Goal: Obtain resource: Obtain resource

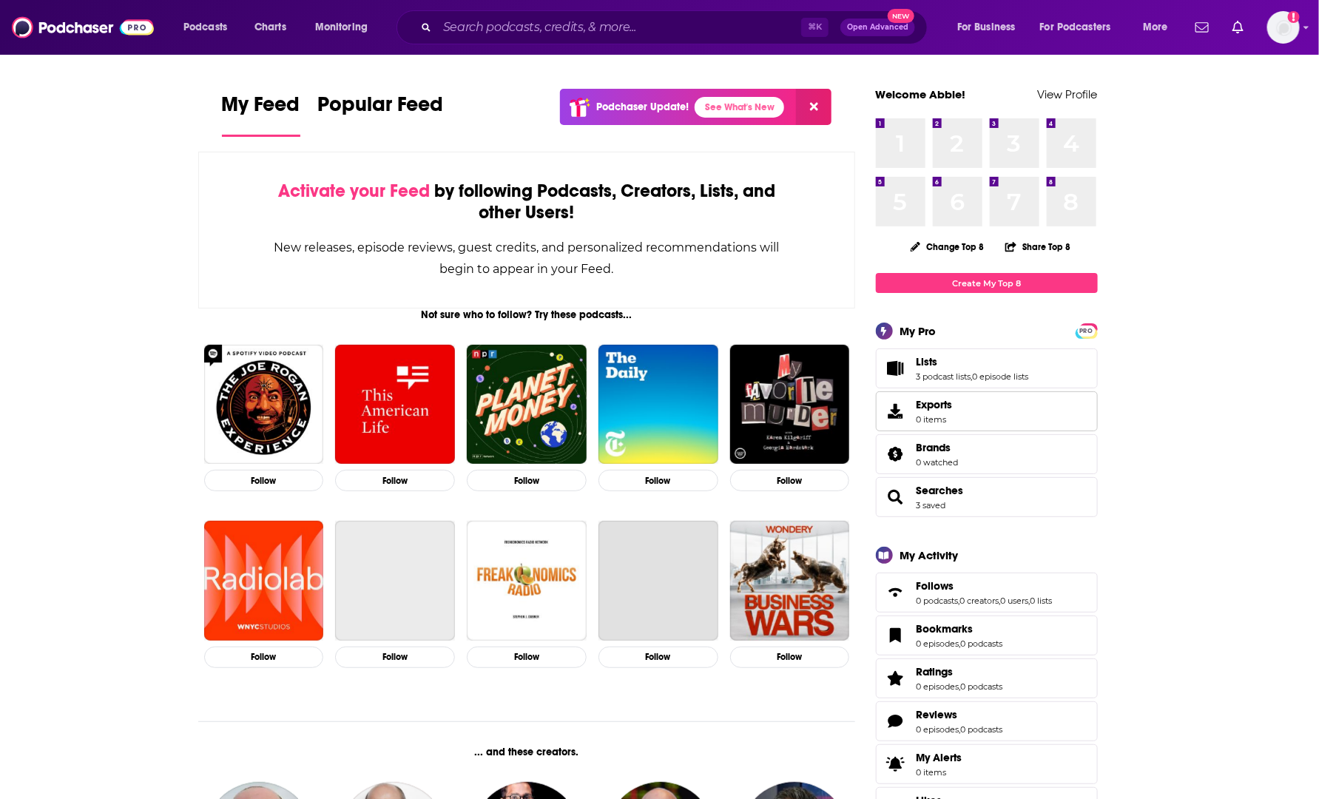
click at [996, 411] on link "Exports 0 items" at bounding box center [987, 411] width 222 height 40
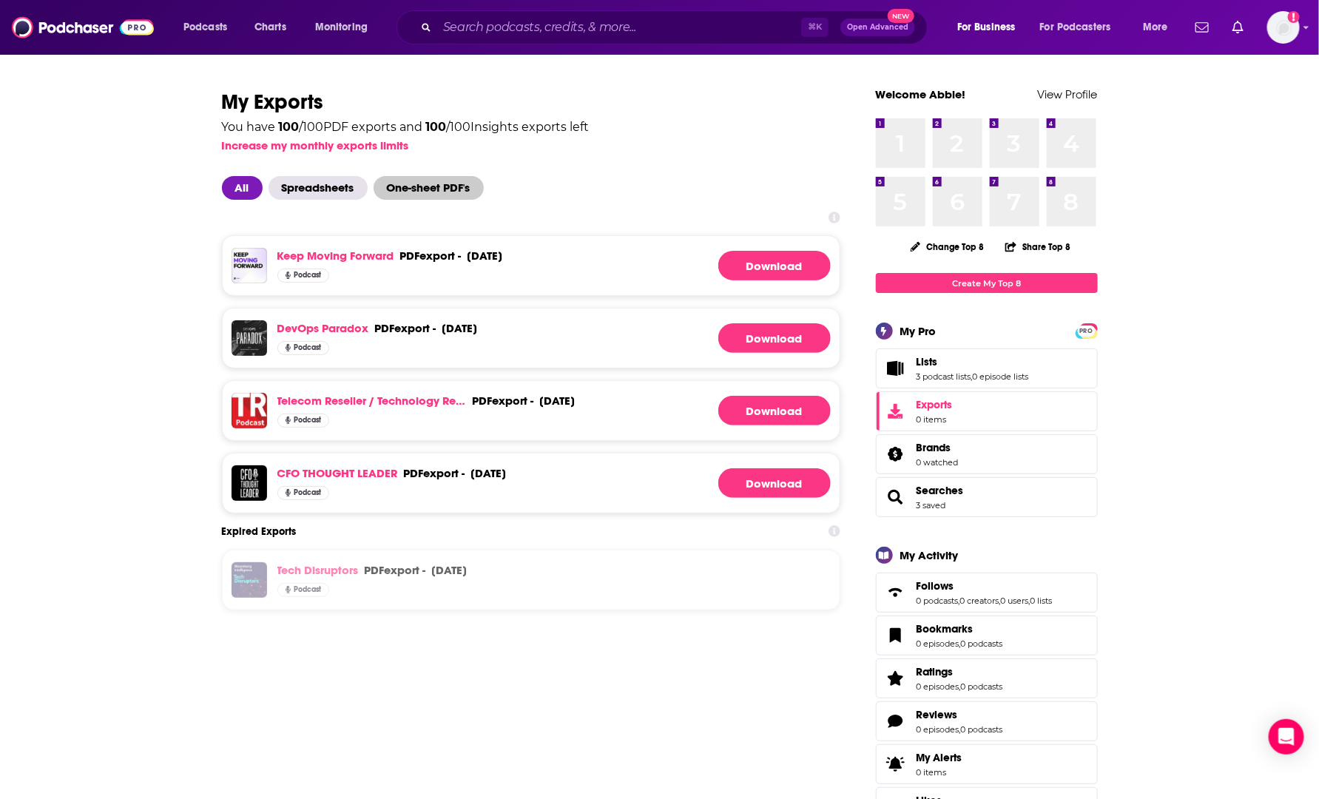
click at [422, 186] on span "One-sheet PDF's" at bounding box center [429, 188] width 110 height 24
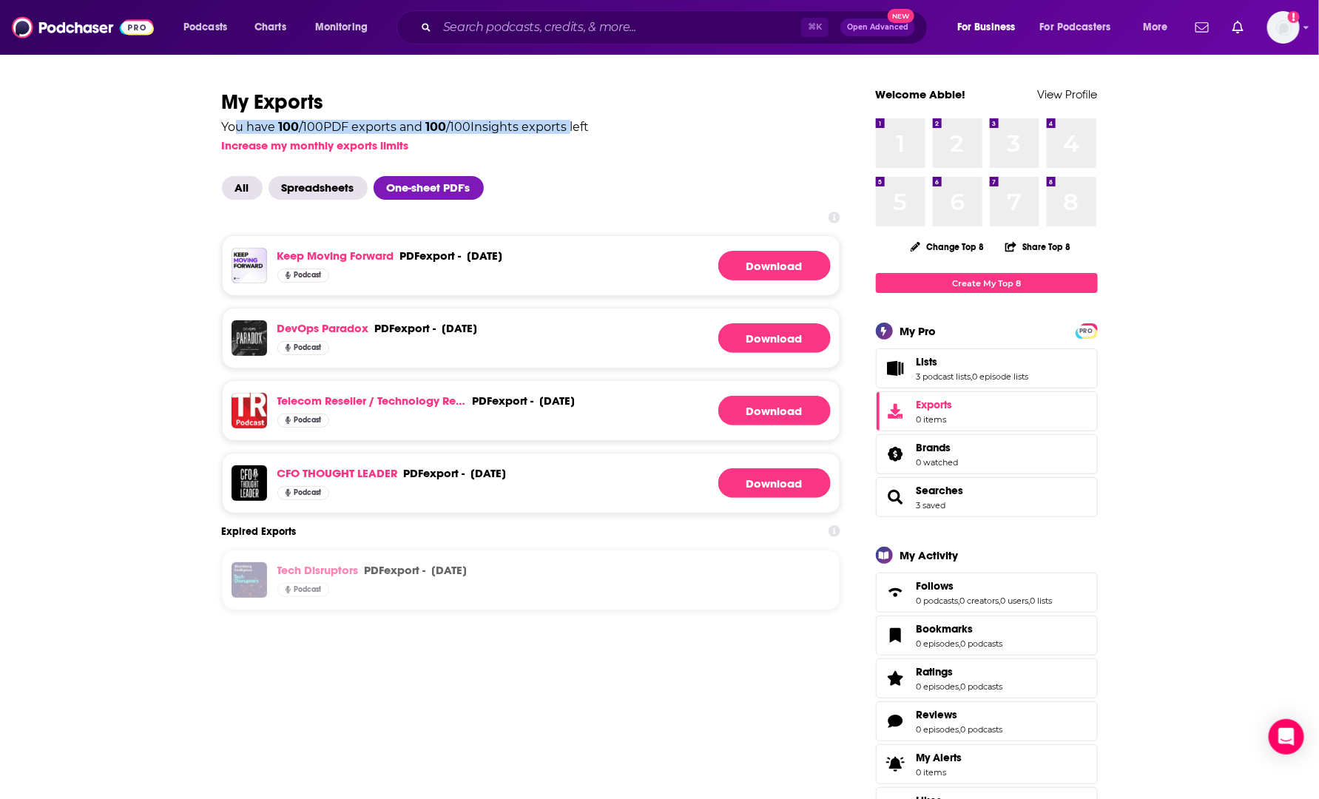
drag, startPoint x: 238, startPoint y: 121, endPoint x: 576, endPoint y: 130, distance: 338.3
click at [576, 130] on div "You have 100 / 100 PDF exports and 100 / 100 Insights exports left" at bounding box center [406, 127] width 368 height 12
click at [579, 130] on div "You have 100 / 100 PDF exports and 100 / 100 Insights exports left" at bounding box center [406, 127] width 368 height 12
click at [952, 357] on link "Lists" at bounding box center [973, 361] width 112 height 13
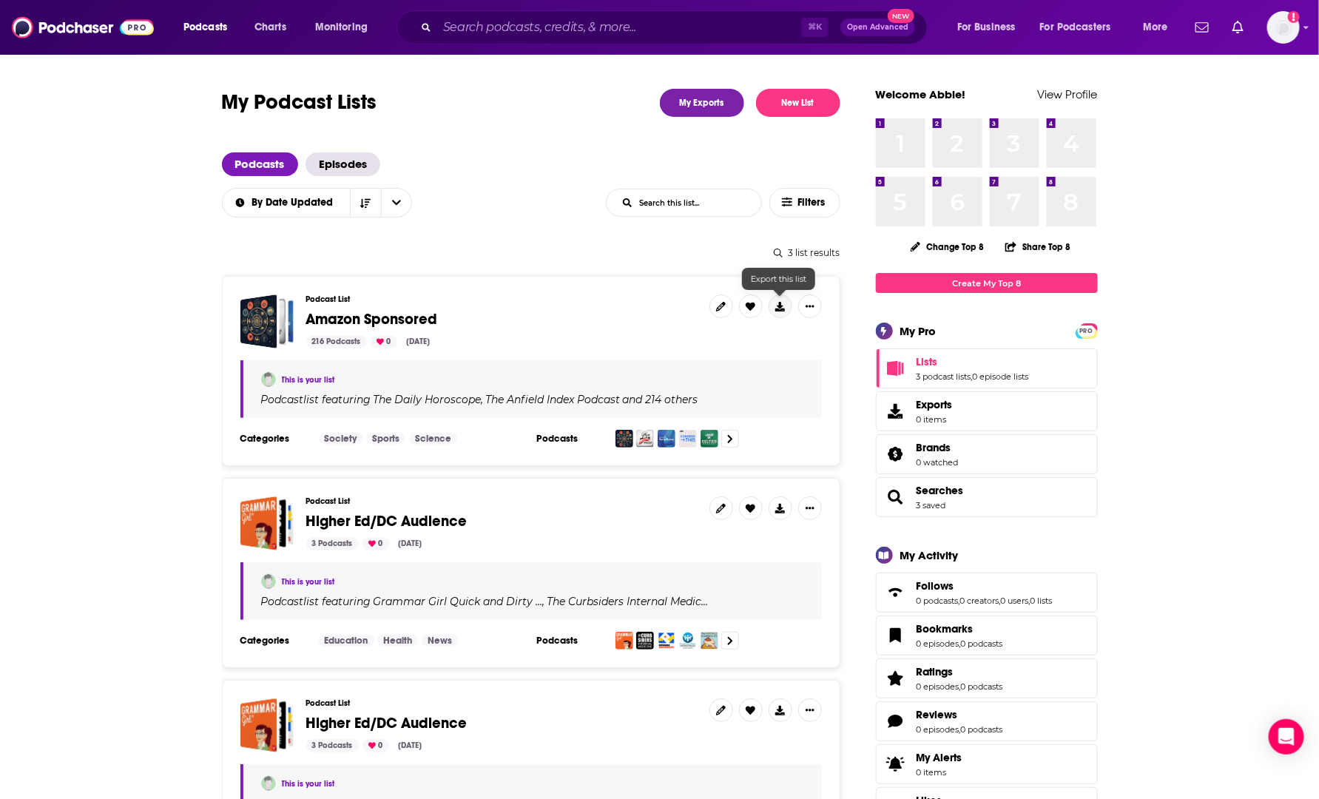
click at [784, 305] on icon at bounding box center [780, 307] width 10 height 10
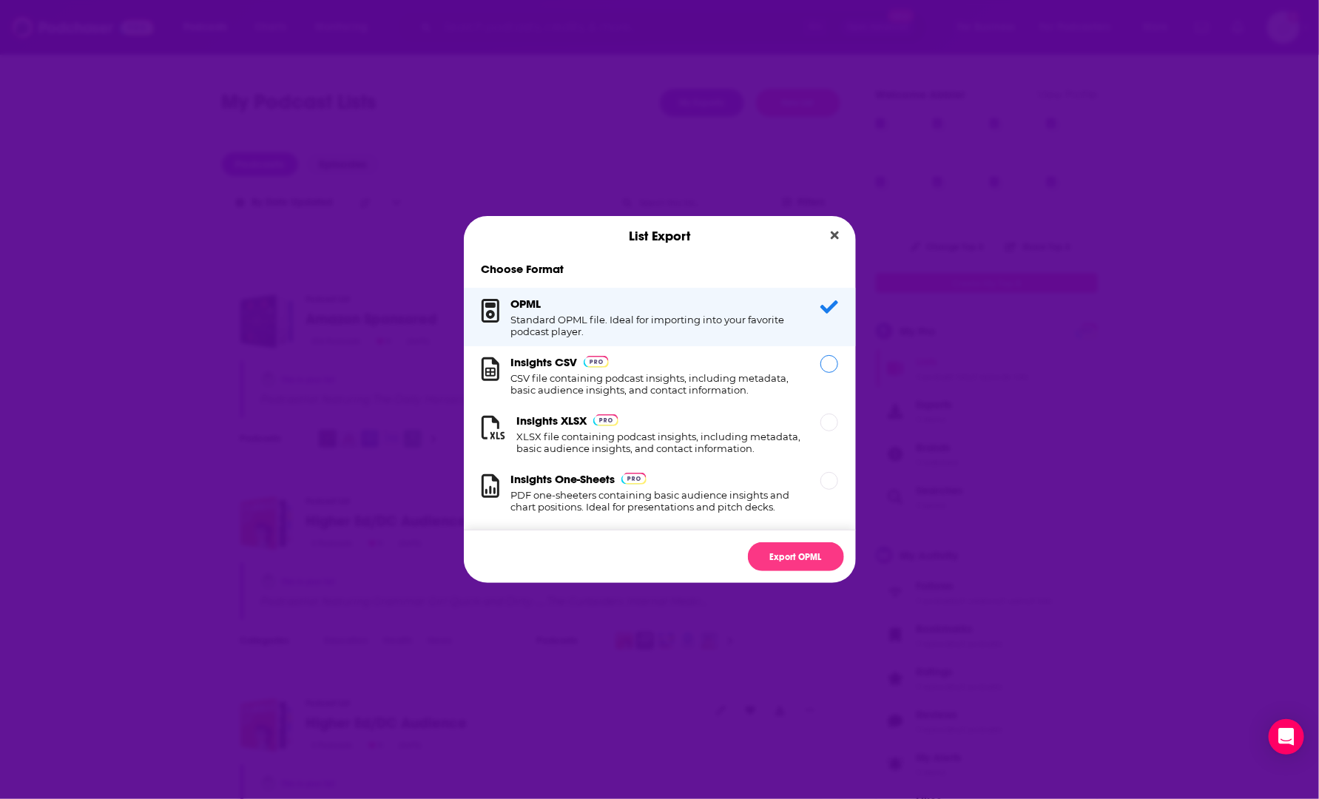
click at [707, 377] on h1 "CSV file containing podcast insights, including metadata, basic audience insigh…" at bounding box center [657, 384] width 292 height 24
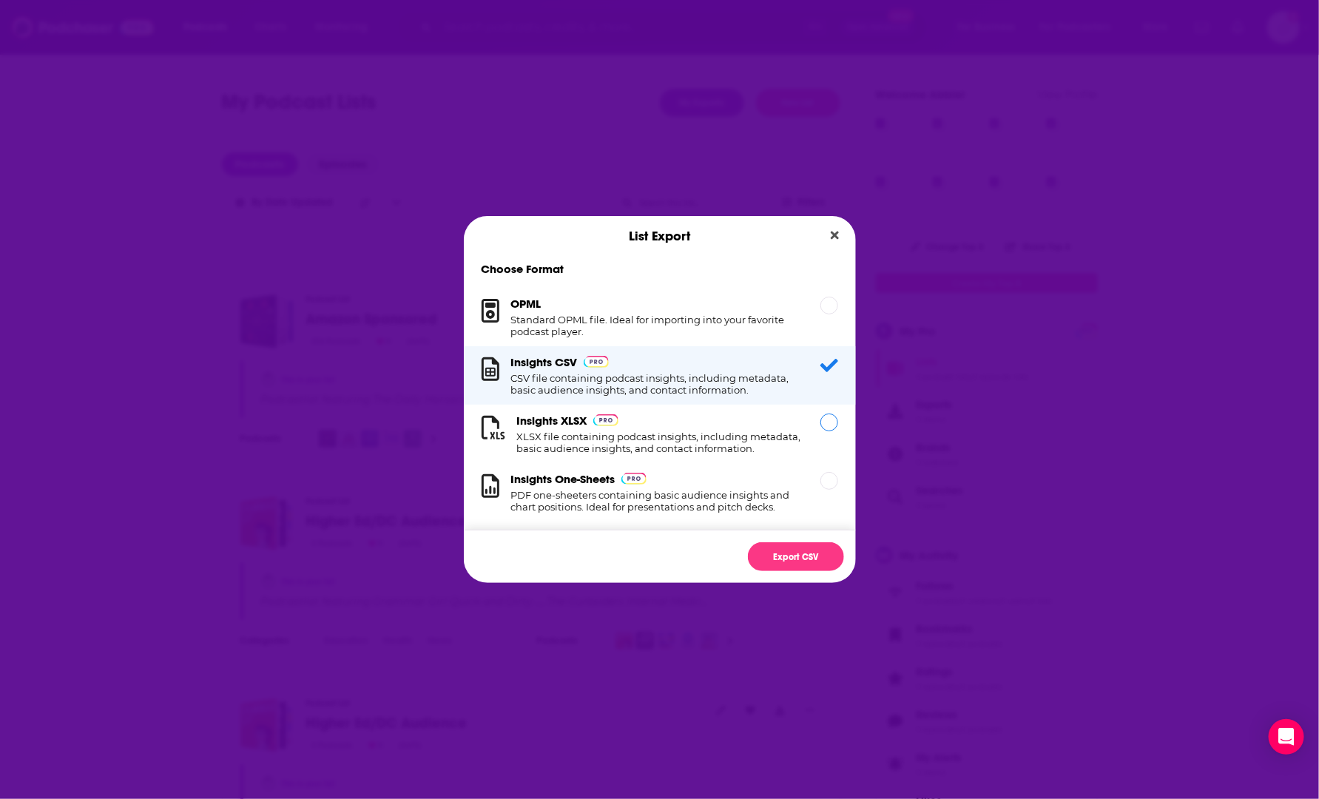
click at [732, 447] on h1 "XLSX file containing podcast insights, including metadata, basic audience insig…" at bounding box center [660, 443] width 286 height 24
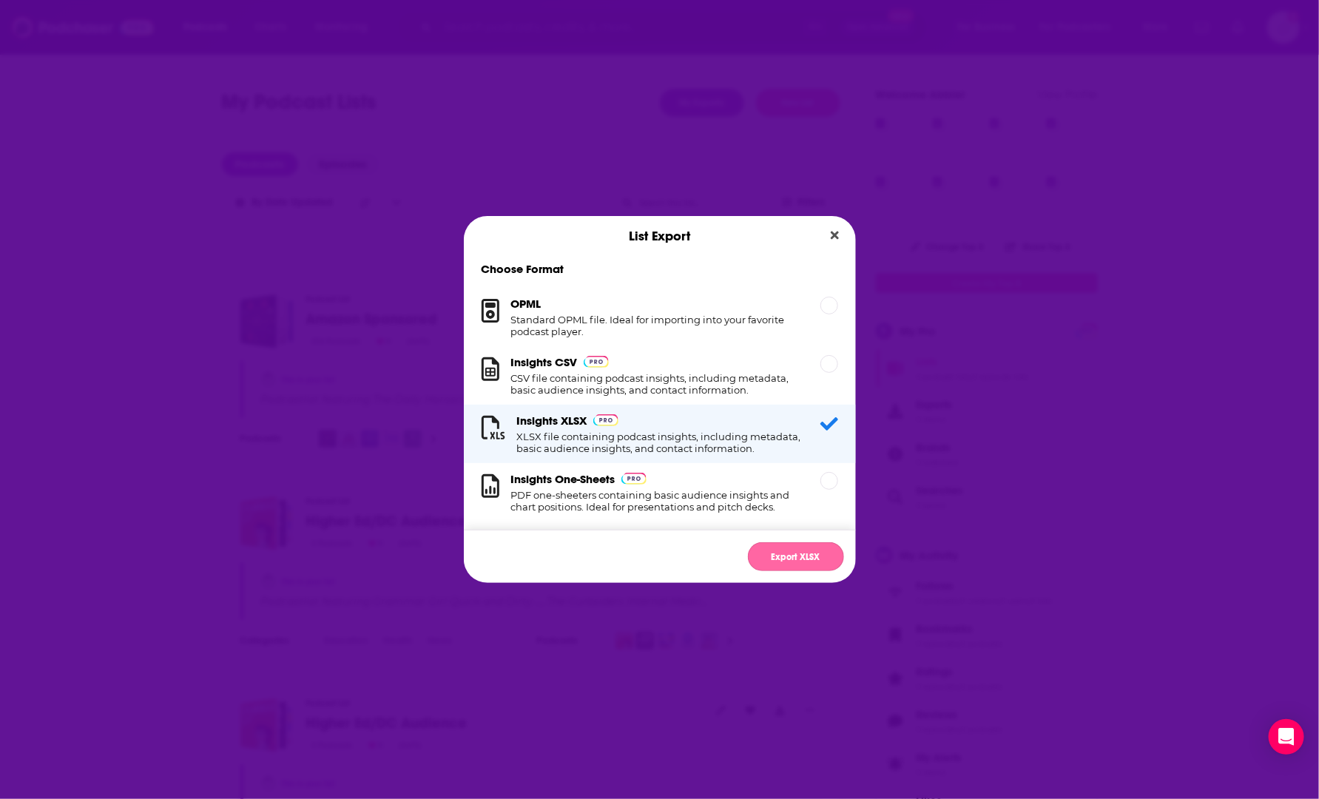
click at [786, 556] on button "Export XLSX" at bounding box center [796, 556] width 96 height 29
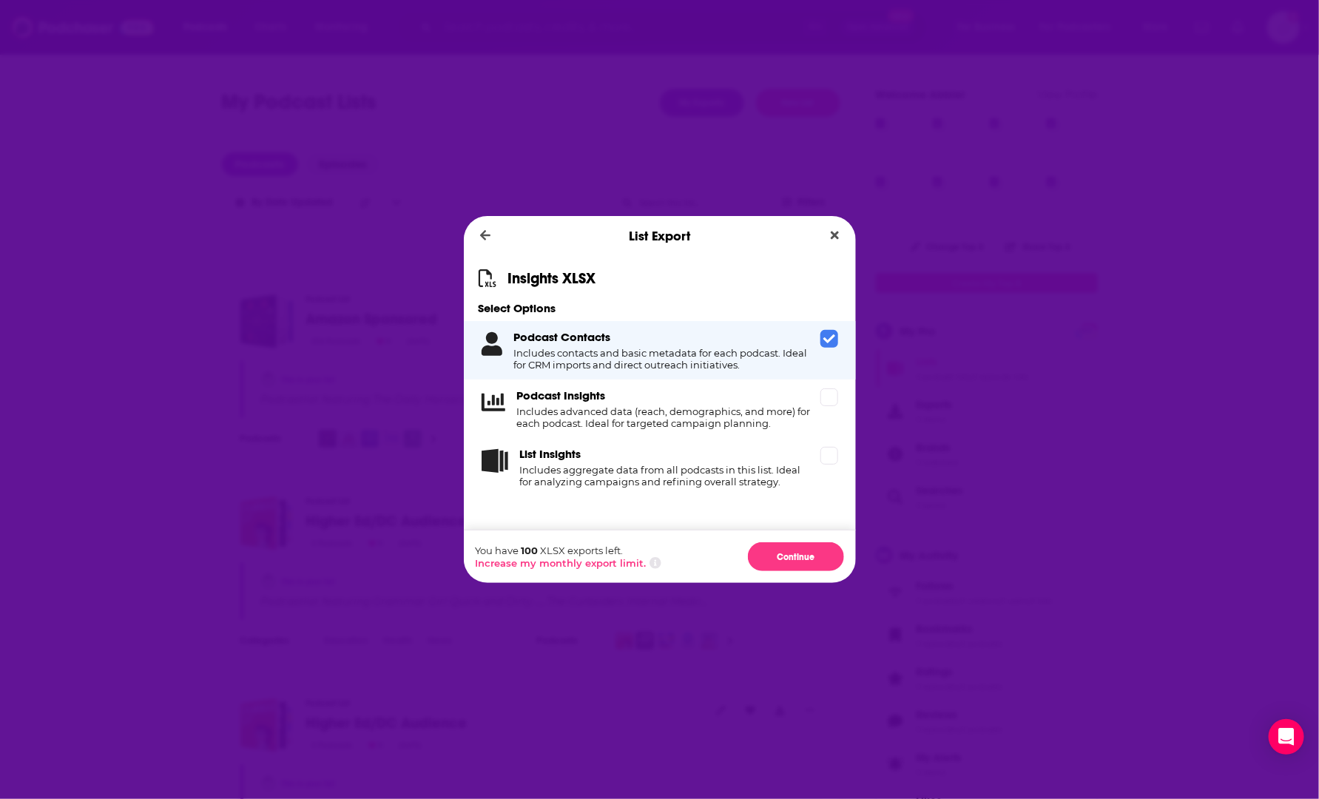
click at [832, 343] on icon "Dialog" at bounding box center [830, 339] width 12 height 12
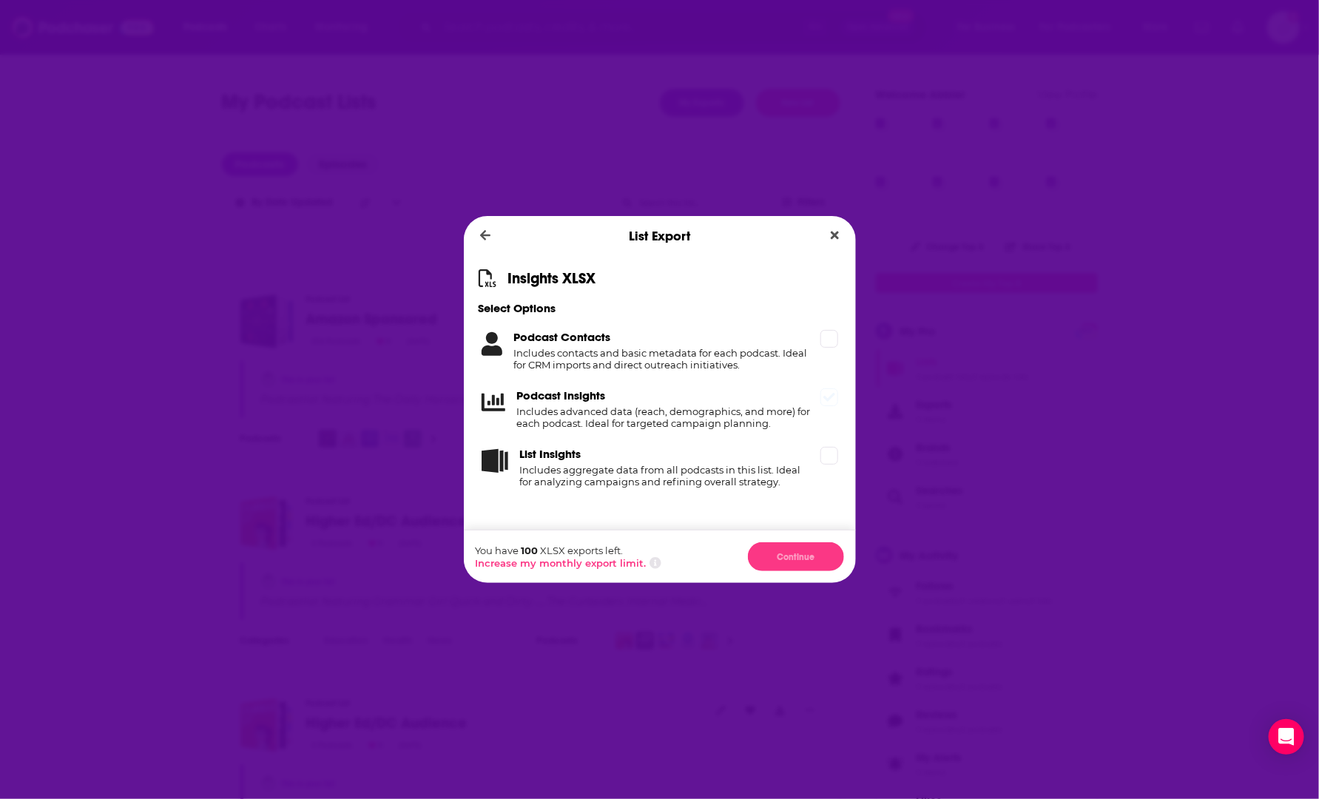
click at [820, 408] on div "Podcast Insights Includes advanced data (reach, demographics, and more) for eac…" at bounding box center [660, 409] width 392 height 58
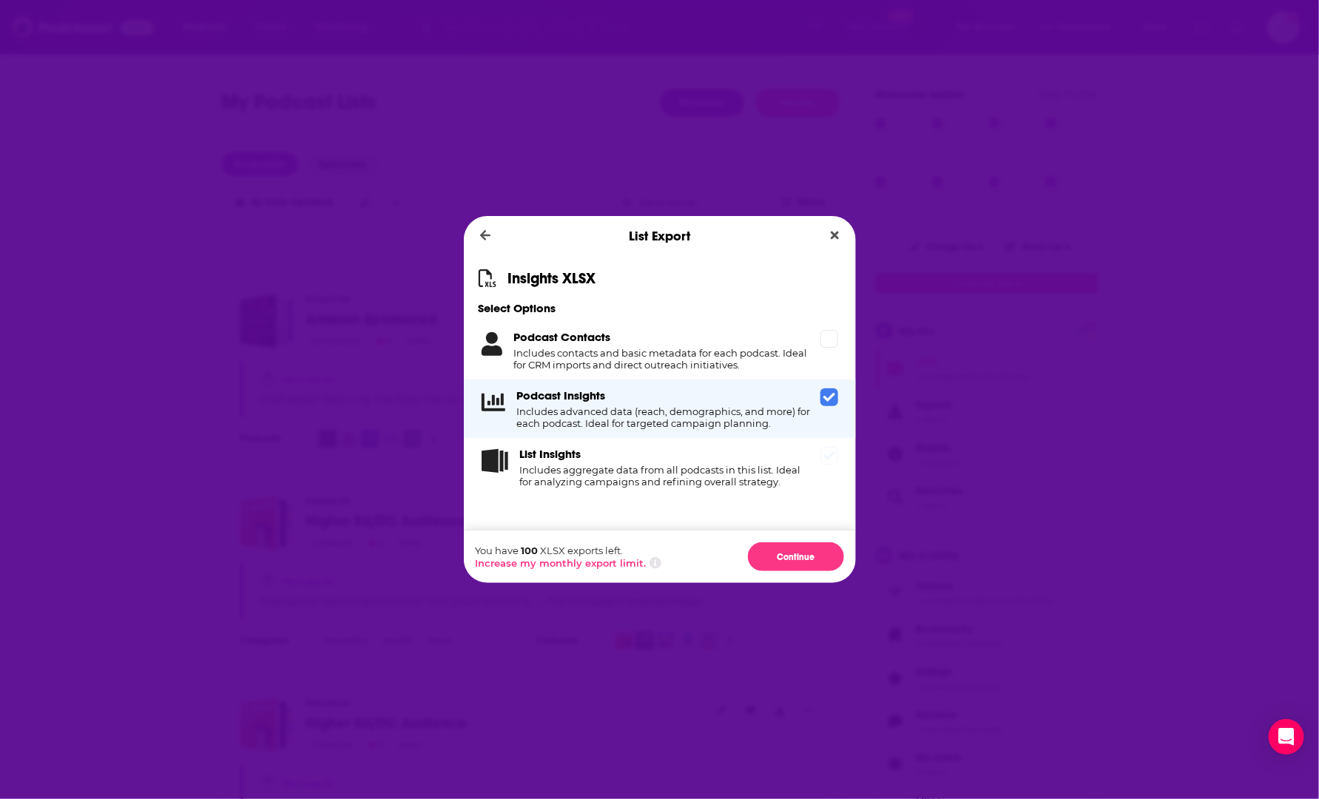
click at [824, 466] on div "List Insights Includes aggregate data from all podcasts in this list. Ideal for…" at bounding box center [660, 467] width 392 height 58
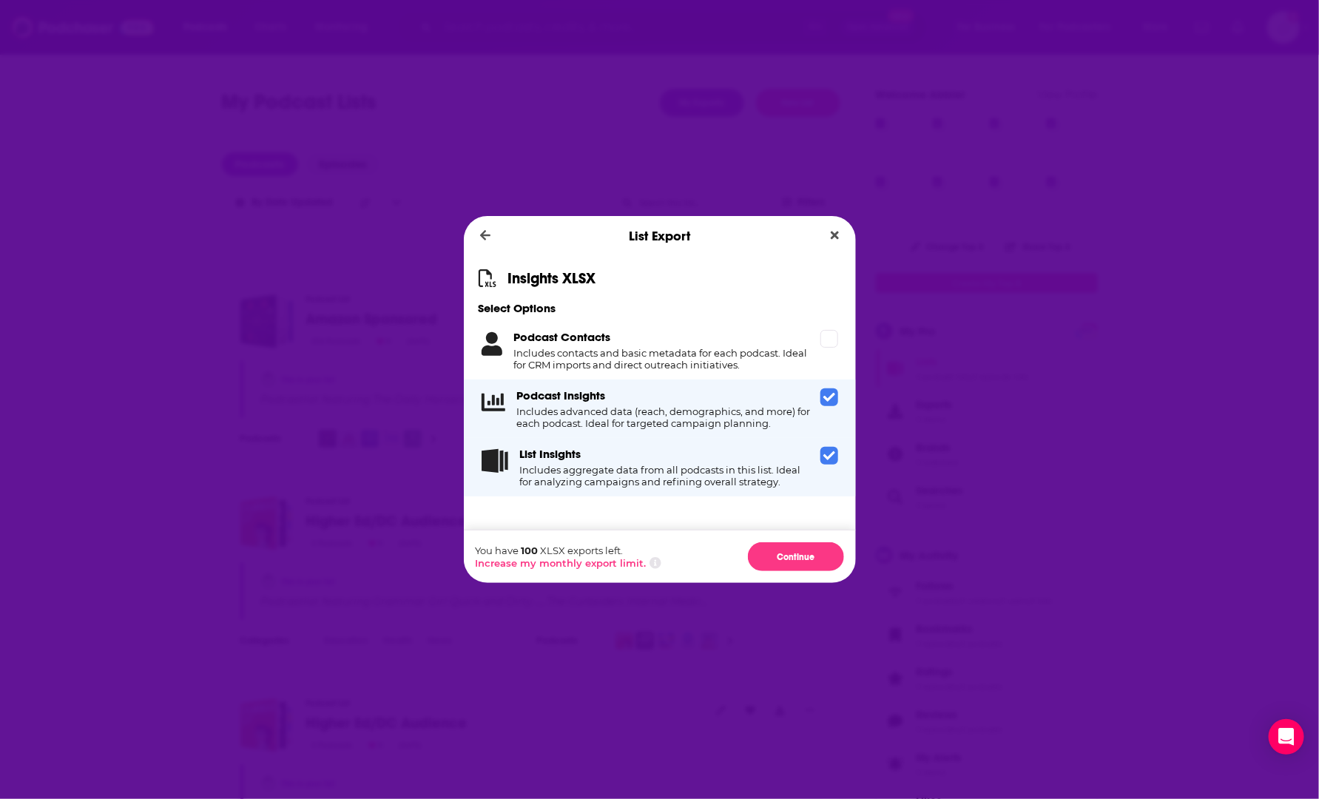
click at [832, 399] on icon "Dialog" at bounding box center [830, 397] width 12 height 12
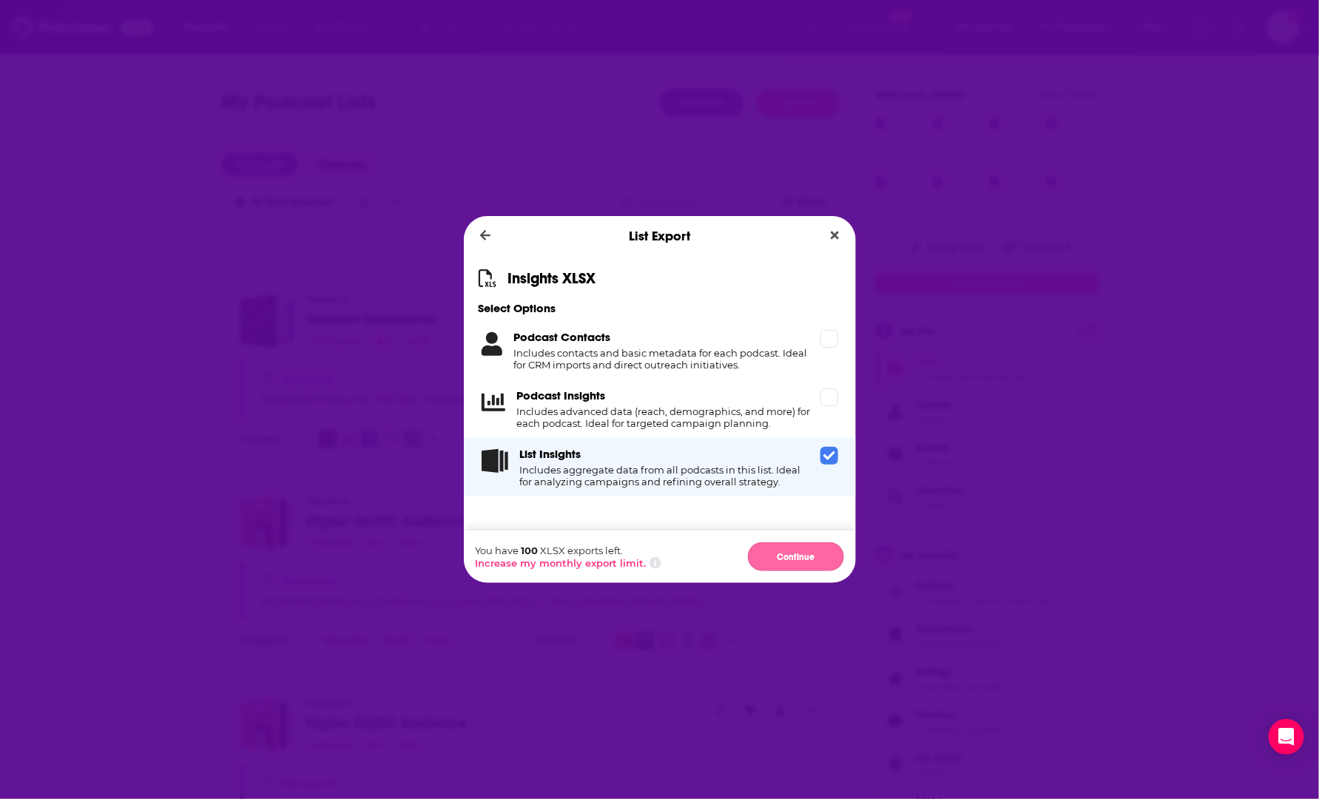
click at [808, 559] on button "Continue" at bounding box center [796, 556] width 96 height 29
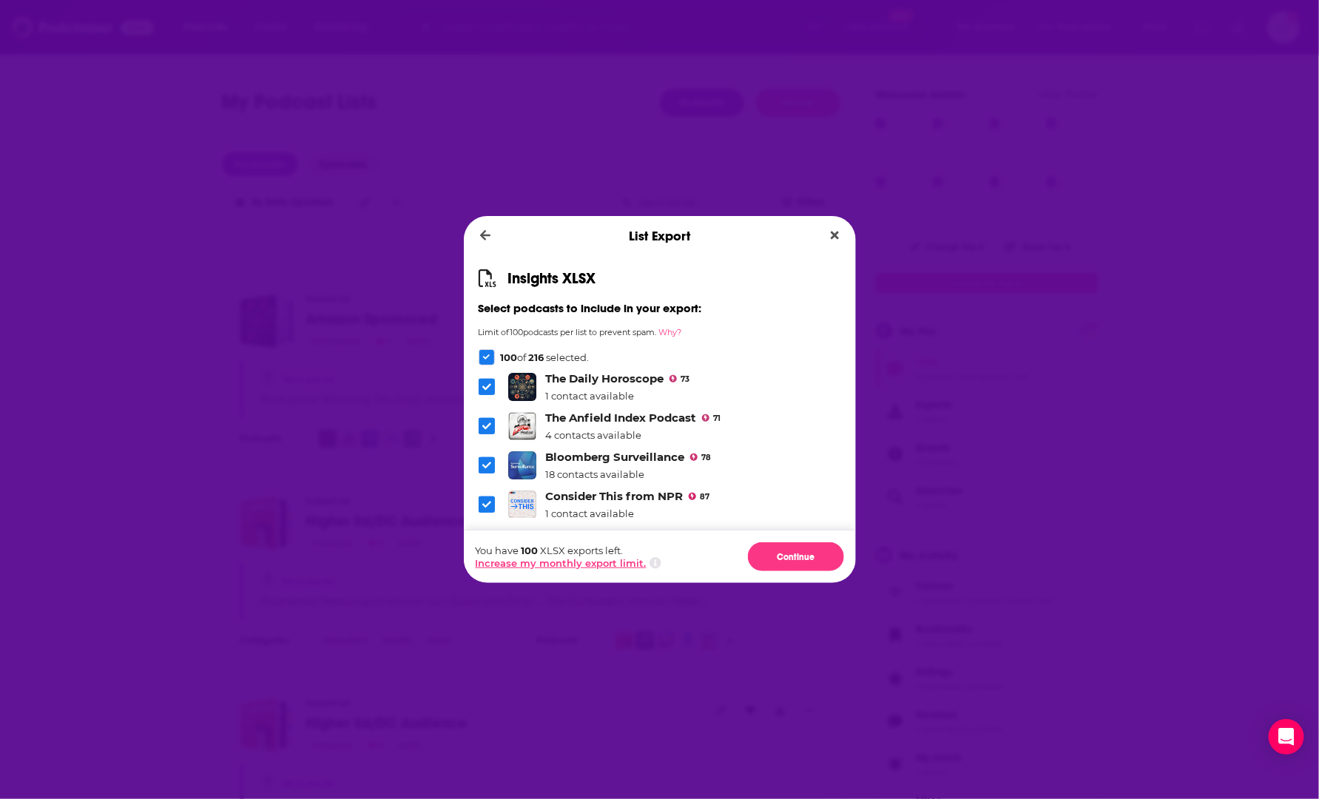
click at [488, 557] on button "Increase my monthly export limit." at bounding box center [561, 563] width 171 height 12
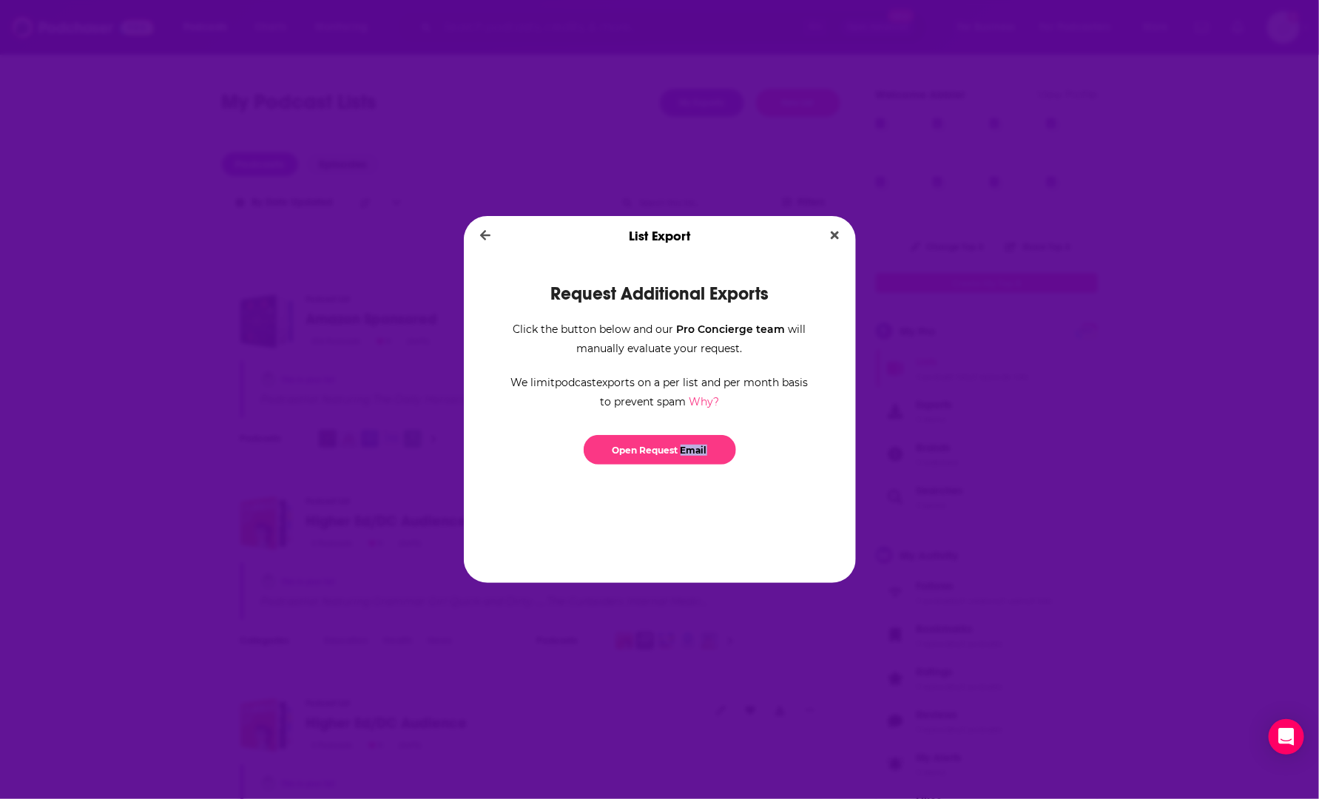
click at [512, 542] on div "Request Additional Exports Click the button below and our Pro Concierge team wi…" at bounding box center [660, 419] width 392 height 327
click at [518, 331] on div "Click the button below and our Pro Concierge team will manually evaluate your r…" at bounding box center [660, 331] width 308 height 53
click at [490, 232] on icon "Dialog" at bounding box center [484, 235] width 11 height 13
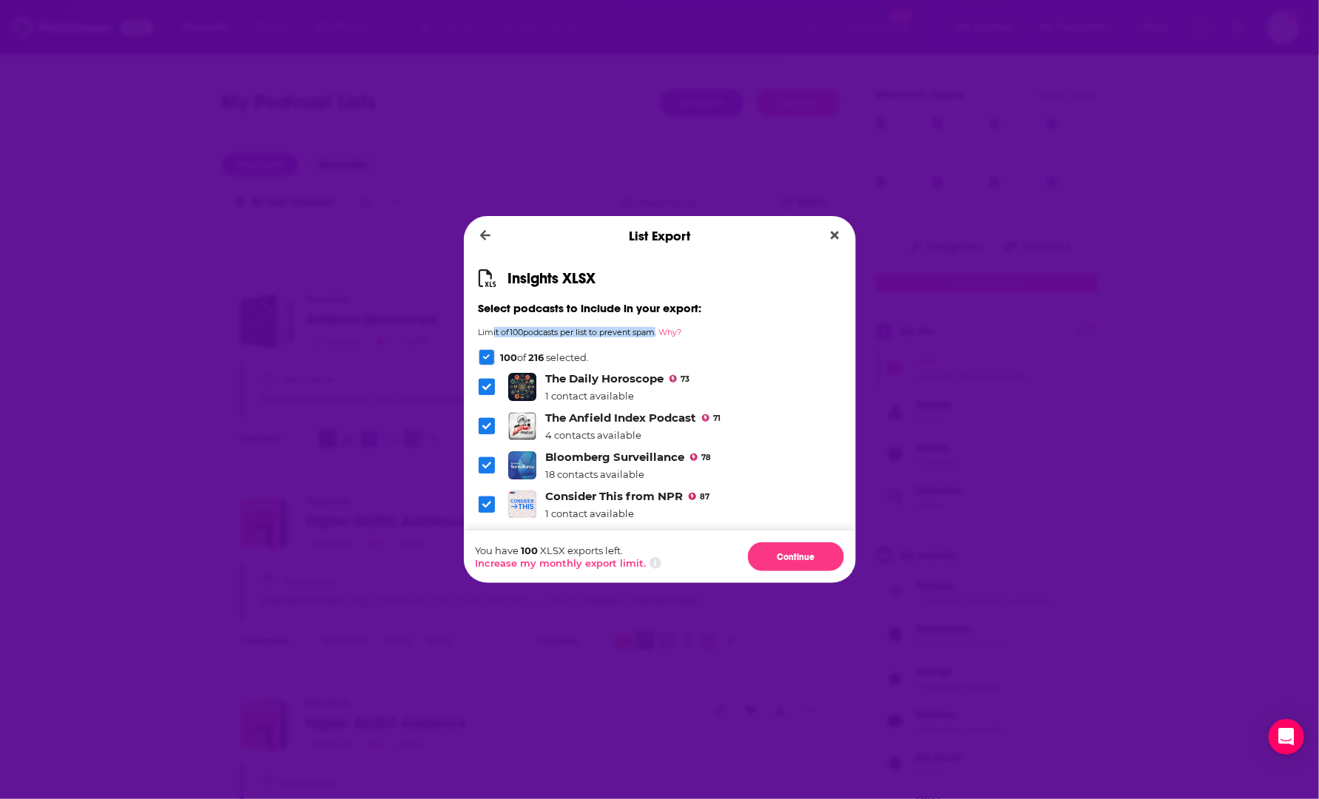
drag, startPoint x: 490, startPoint y: 335, endPoint x: 656, endPoint y: 336, distance: 166.5
click at [656, 336] on div "Limit of 100 podcasts per list to prevent spam. Why?" at bounding box center [660, 335] width 363 height 16
click at [477, 238] on button "Dialog" at bounding box center [485, 236] width 24 height 21
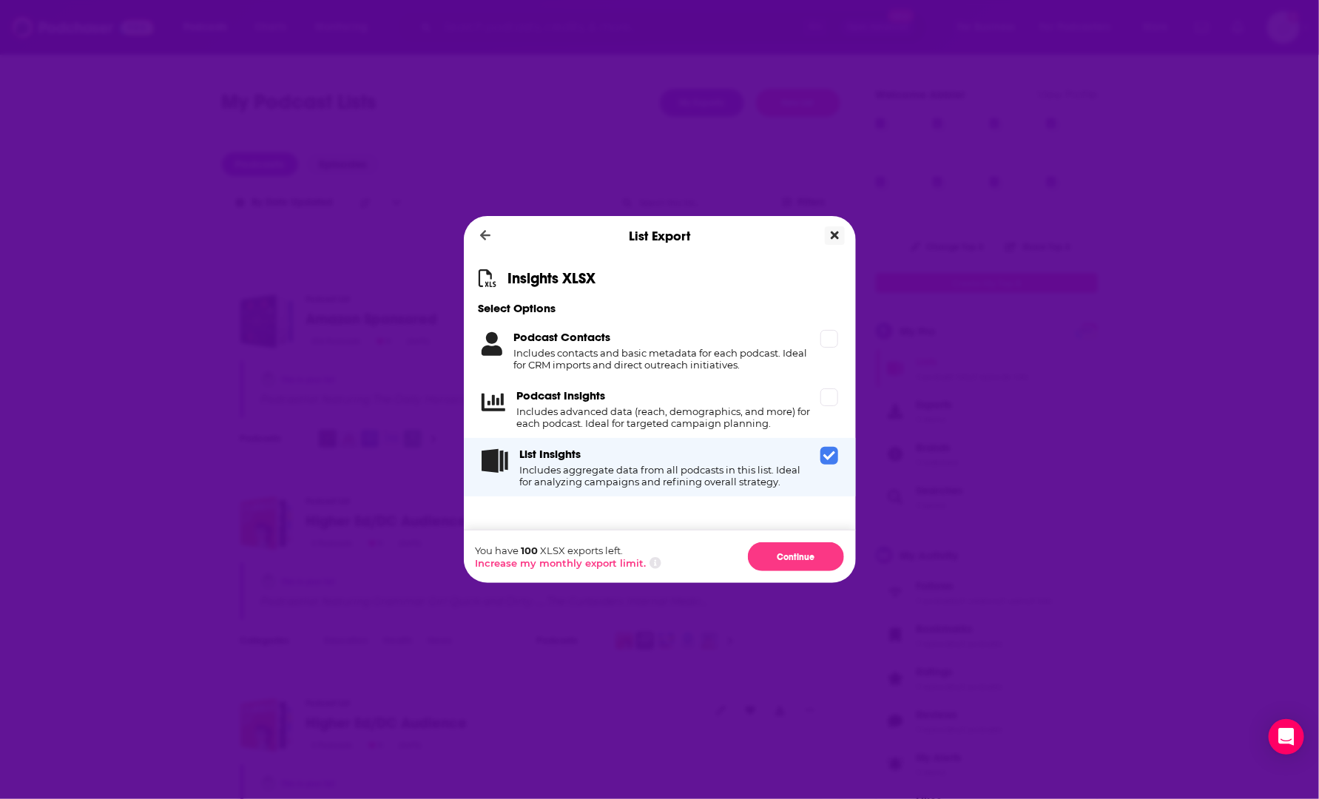
click at [840, 237] on button "Close" at bounding box center [835, 235] width 20 height 18
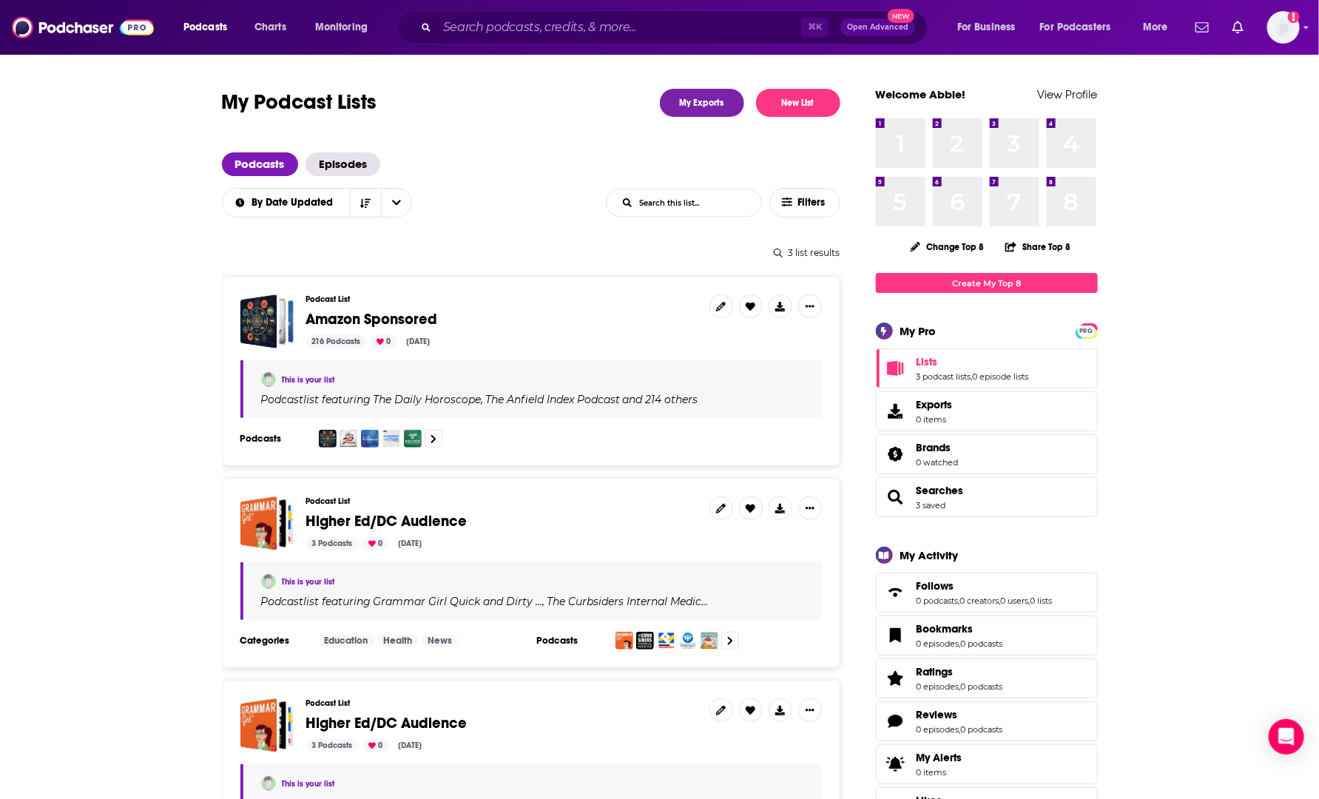
click at [360, 314] on span "Amazon Sponsored" at bounding box center [372, 319] width 132 height 18
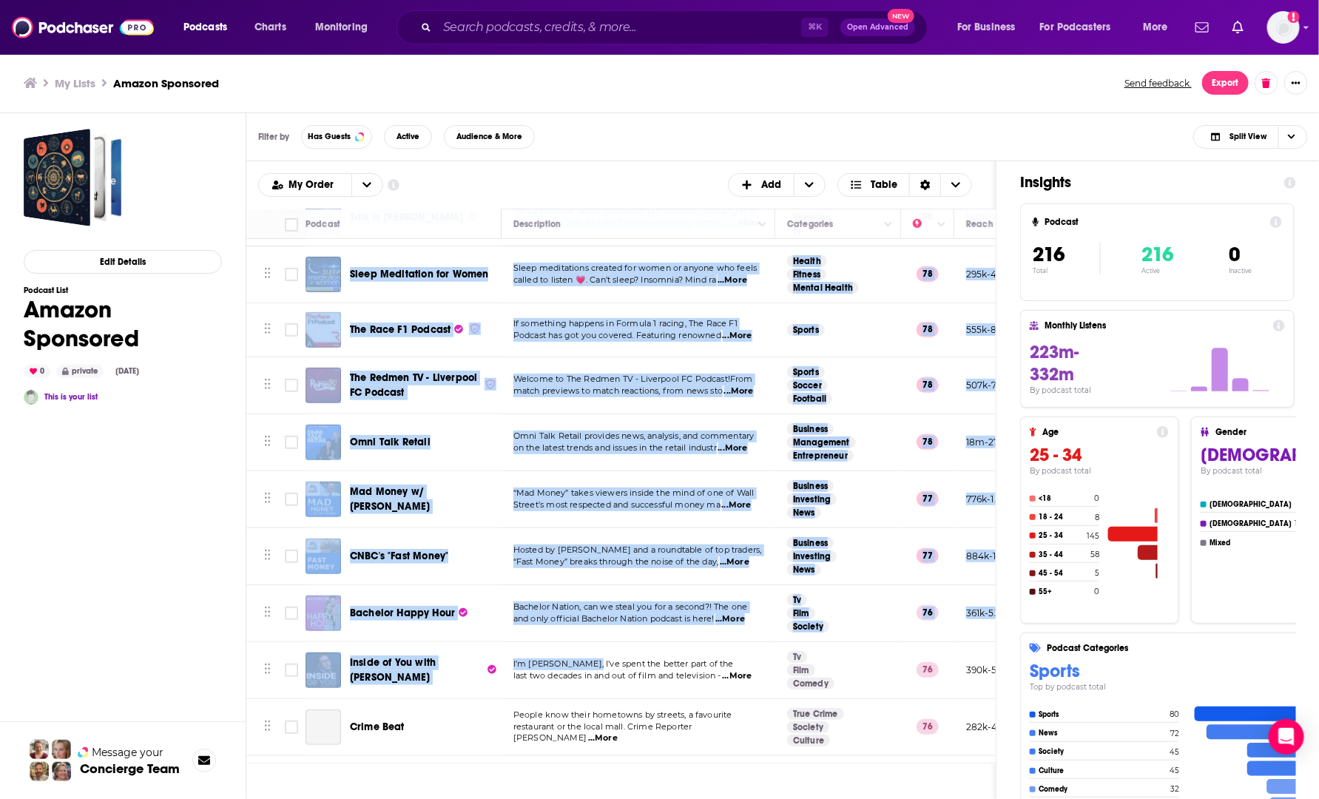
scroll to position [6009, 0]
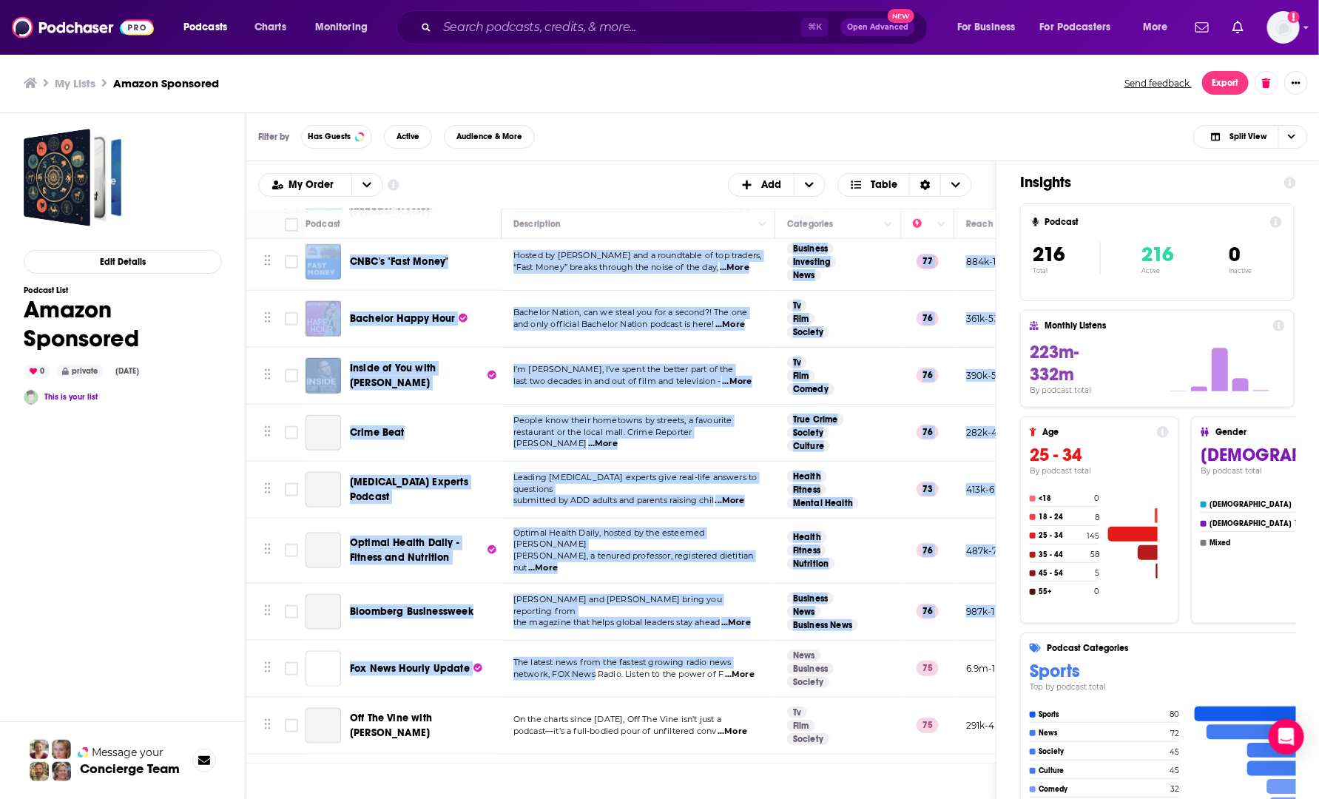
drag, startPoint x: 355, startPoint y: 249, endPoint x: 594, endPoint y: 524, distance: 364.0
click at [594, 524] on tbody "The Daily Horoscope The Daily Horoscope is a podcast that provides daily horosc…" at bounding box center [945, 456] width 1398 height 12452
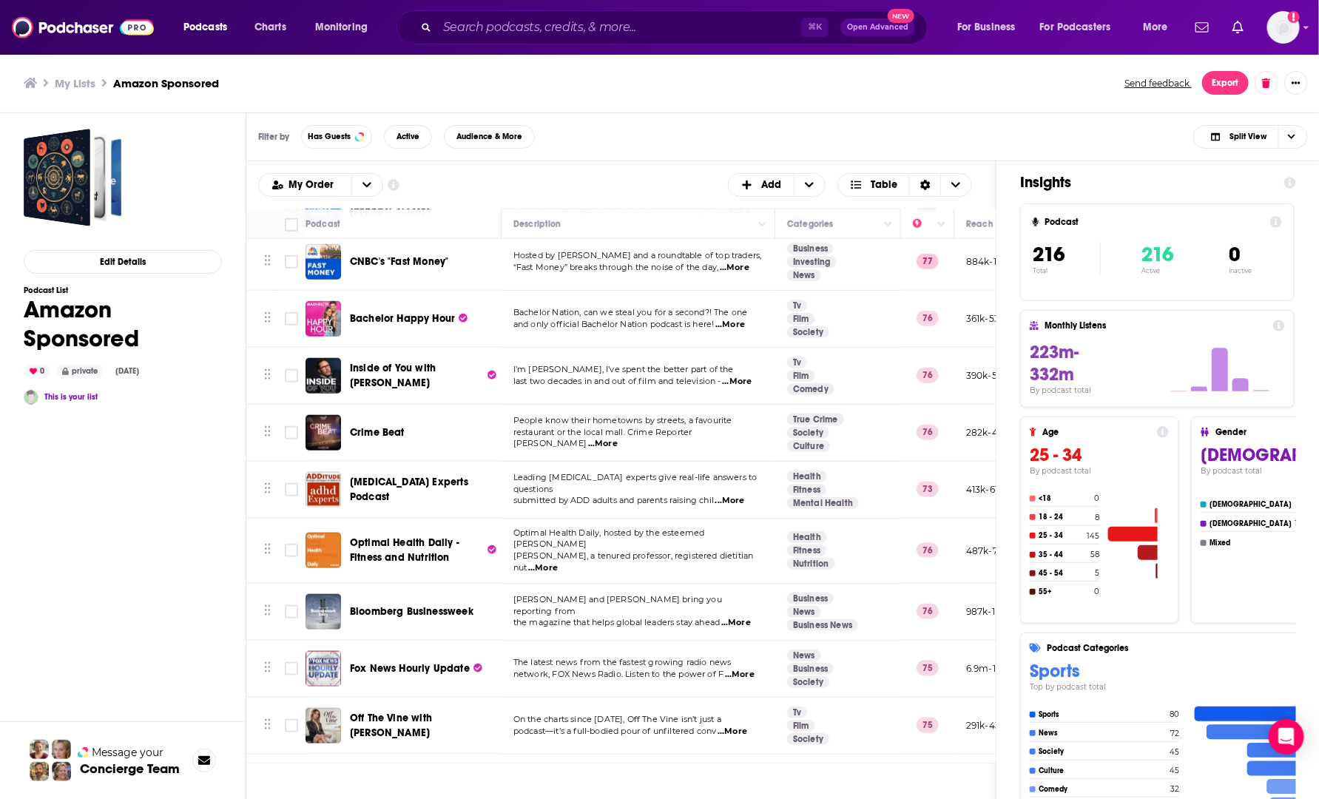
click at [599, 128] on div "Filter by Has Guests Active Audience & More Split View" at bounding box center [783, 137] width 1074 height 48
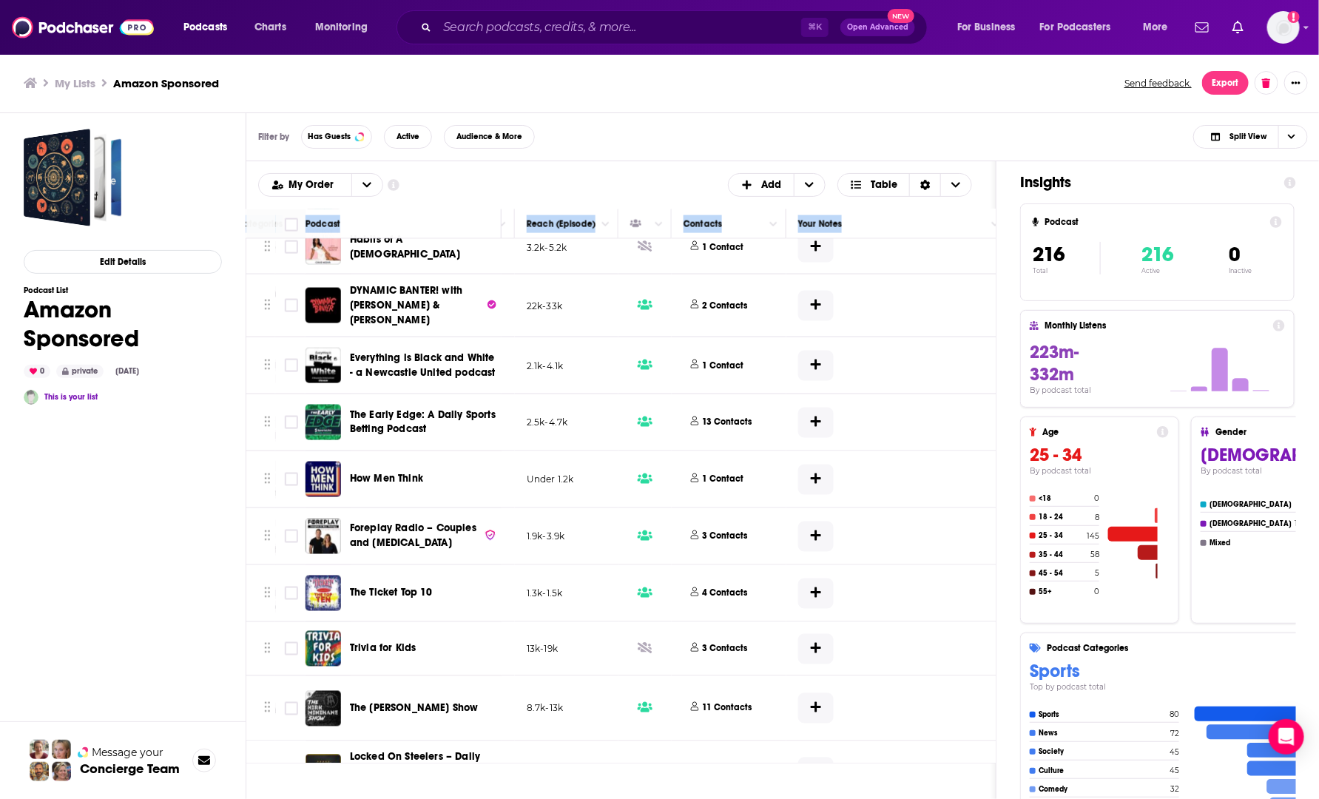
scroll to position [11663, 647]
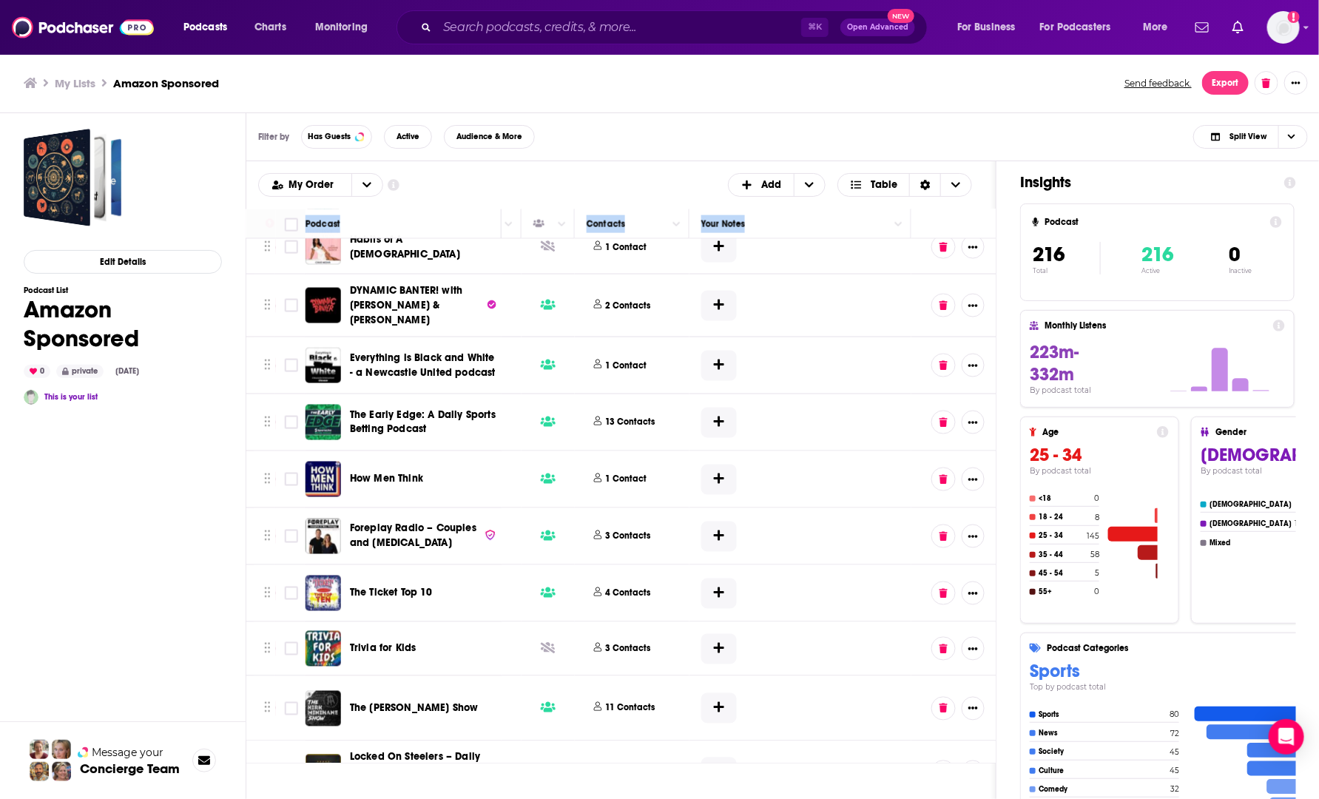
drag, startPoint x: 291, startPoint y: 242, endPoint x: 994, endPoint y: 756, distance: 871.5
copy thead "Move Podcast Description Categories Reach (Monthly) Reach (Episode) Contacts Yo…"
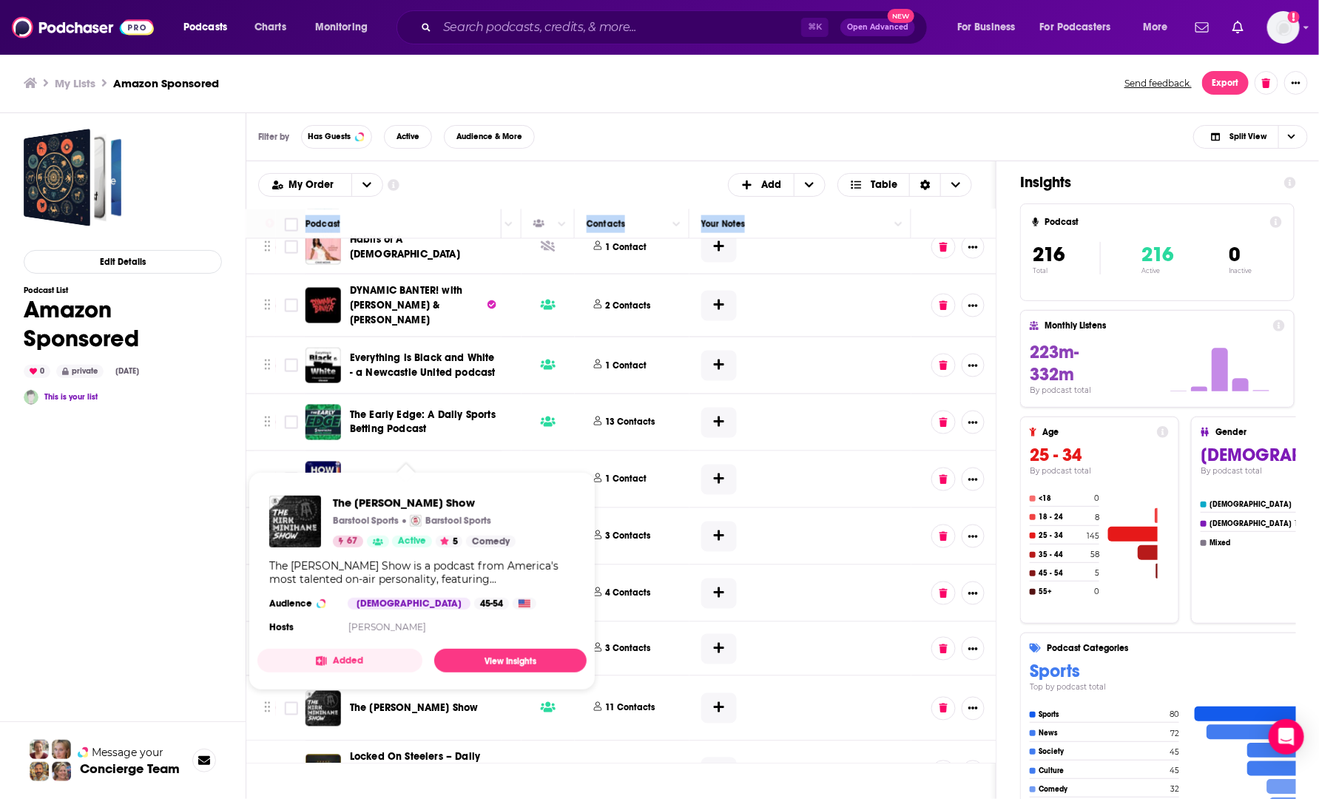
copy thead "Move Podcast Description Categories Reach (Monthly) Reach (Episode) Contacts Yo…"
